Goal: Check status: Check status

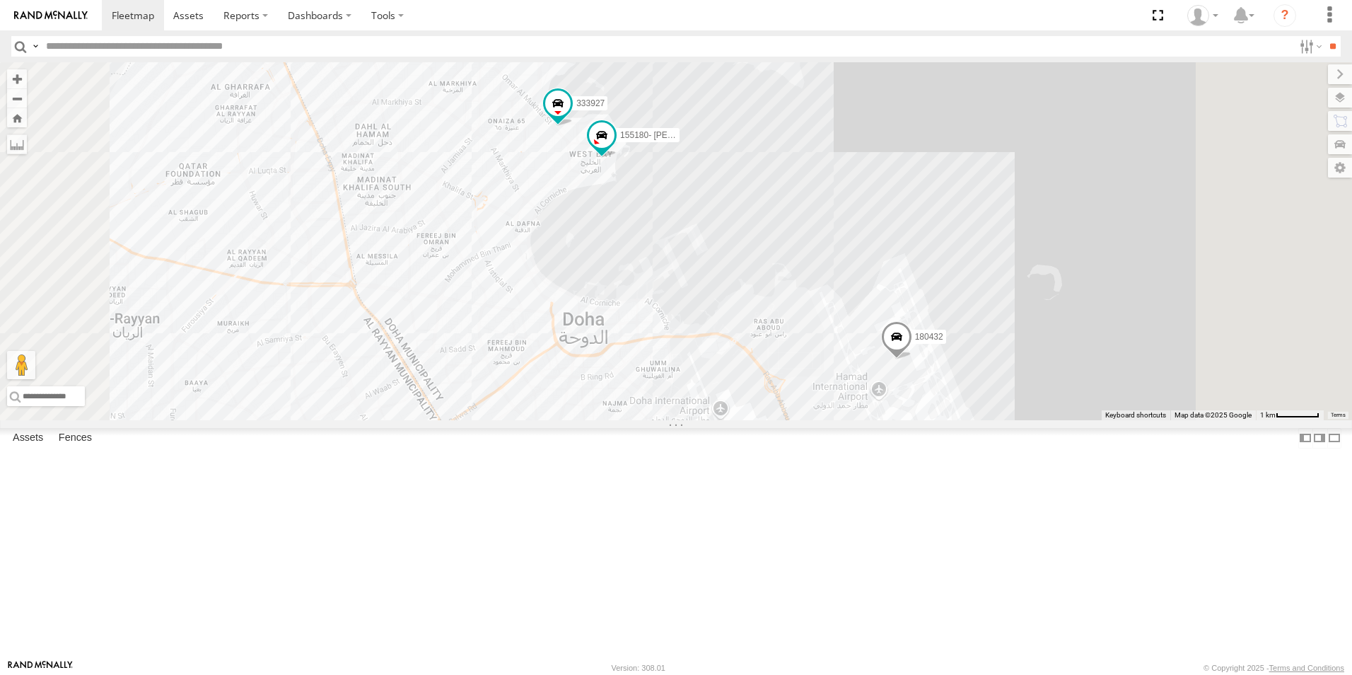
drag, startPoint x: 1040, startPoint y: 417, endPoint x: 1009, endPoint y: 222, distance: 197.5
click at [1009, 222] on div "41827 180432 333927 155180- Salman" at bounding box center [676, 241] width 1352 height 358
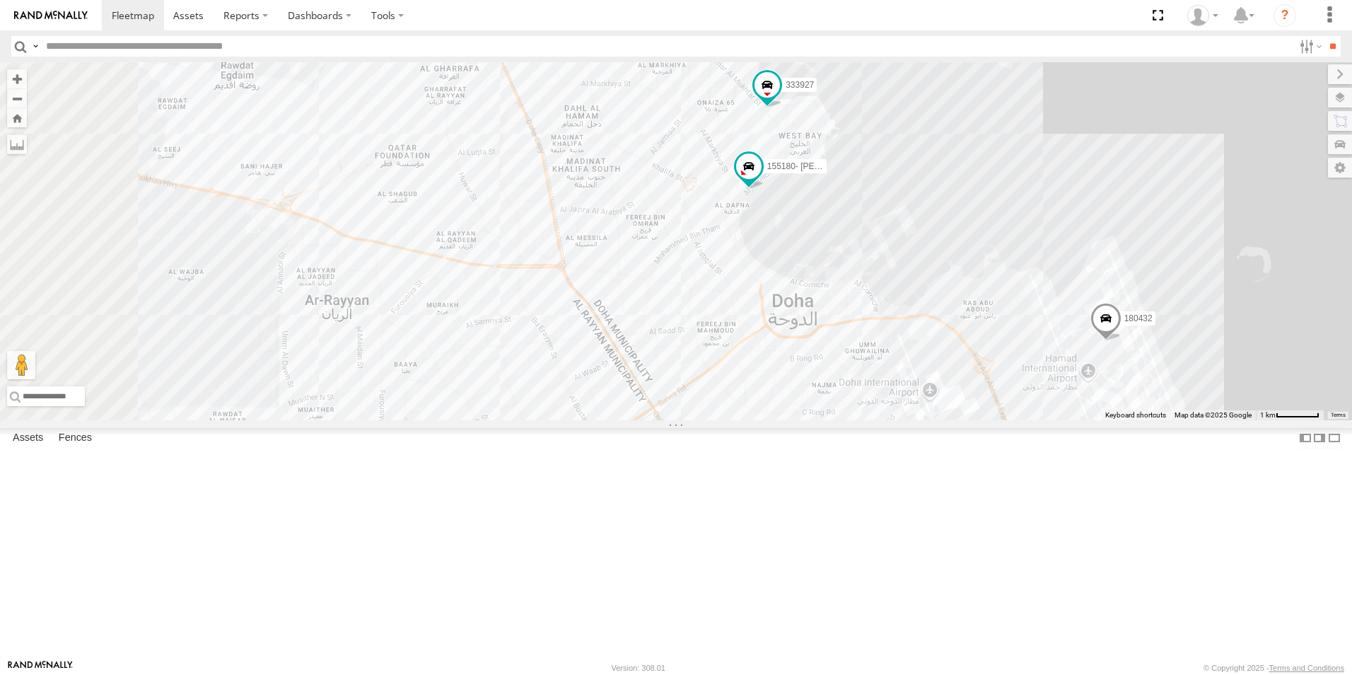
drag, startPoint x: 905, startPoint y: 112, endPoint x: 1011, endPoint y: 238, distance: 164.1
click at [1011, 238] on div "41827 333927 155180- Salman 180432" at bounding box center [676, 241] width 1352 height 358
click at [1257, 230] on div "41827 333927 155180- Salman 180432 West bay- Diplomatic area West bay- Diplomat…" at bounding box center [676, 241] width 1352 height 358
